Goal: Information Seeking & Learning: Learn about a topic

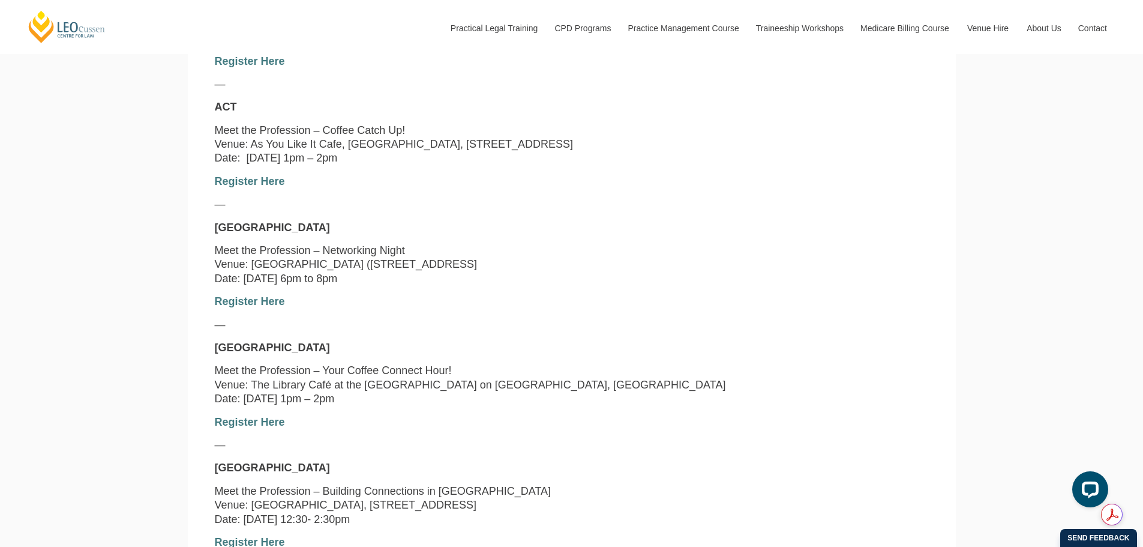
scroll to position [1020, 0]
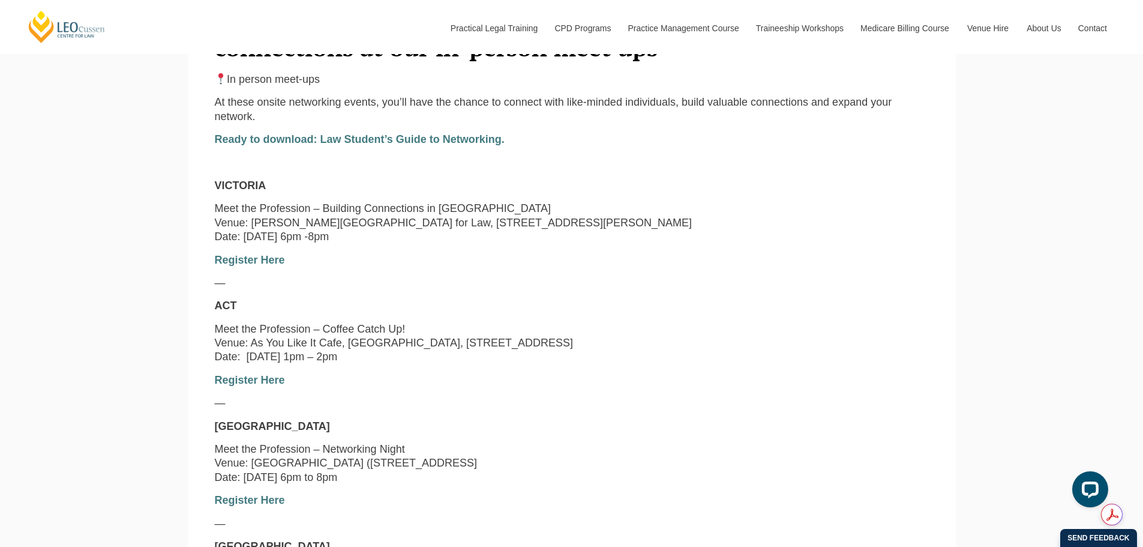
drag, startPoint x: 411, startPoint y: 224, endPoint x: 429, endPoint y: 258, distance: 38.7
click at [429, 258] on div "In person meet-ups At these onsite networking events, you’ll have the chance to…" at bounding box center [572, 427] width 732 height 708
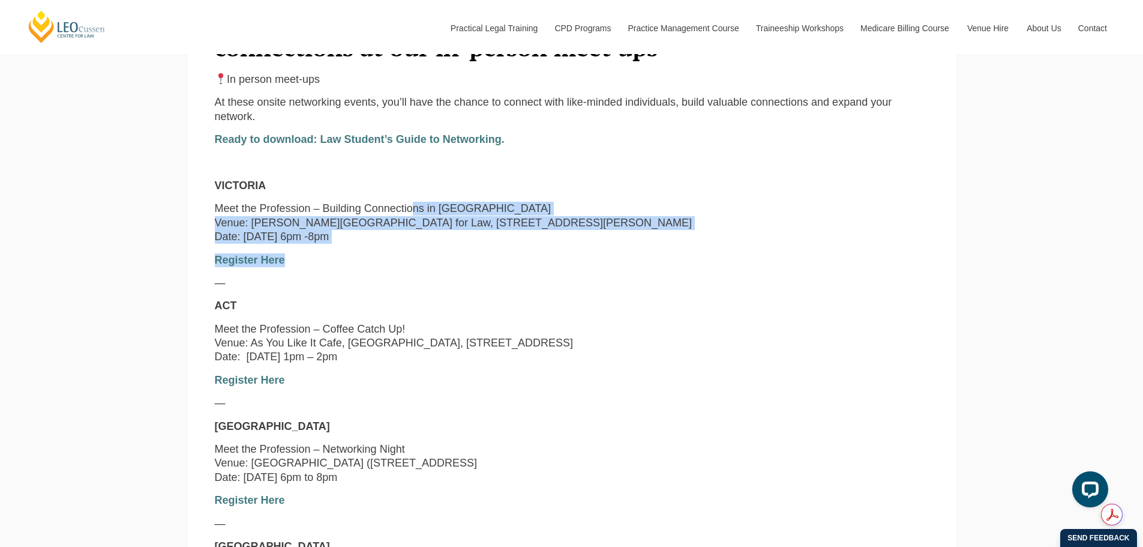
click at [369, 235] on p "Meet the Profession – Building Connections in [GEOGRAPHIC_DATA] Venue: [PERSON_…" at bounding box center [572, 223] width 714 height 42
